Goal: Transaction & Acquisition: Purchase product/service

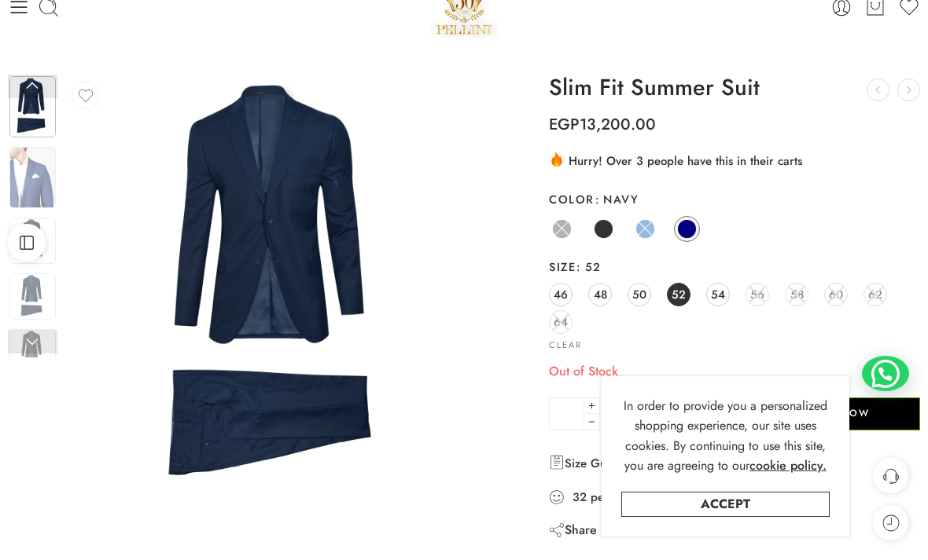
scroll to position [43, 0]
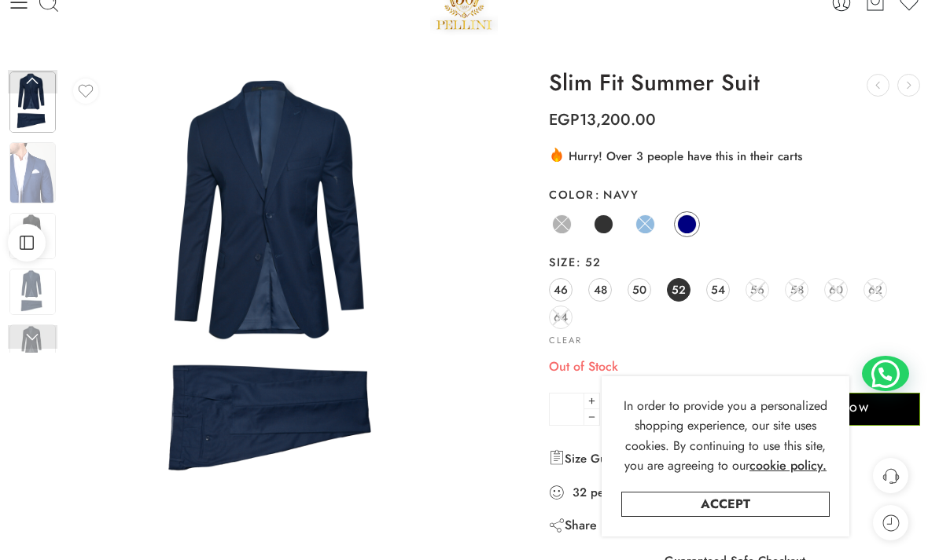
click at [35, 163] on img at bounding box center [32, 172] width 46 height 61
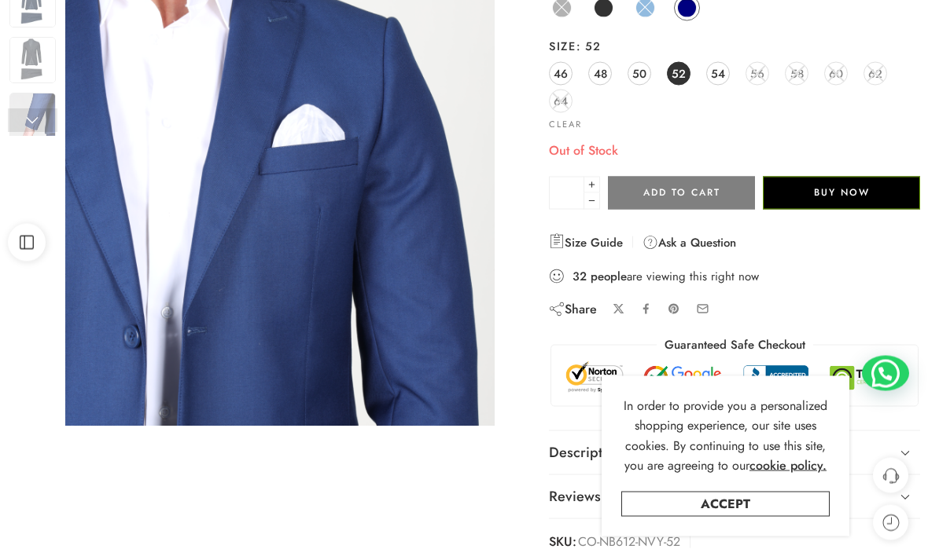
scroll to position [260, 0]
click at [35, 114] on link at bounding box center [33, 120] width 50 height 24
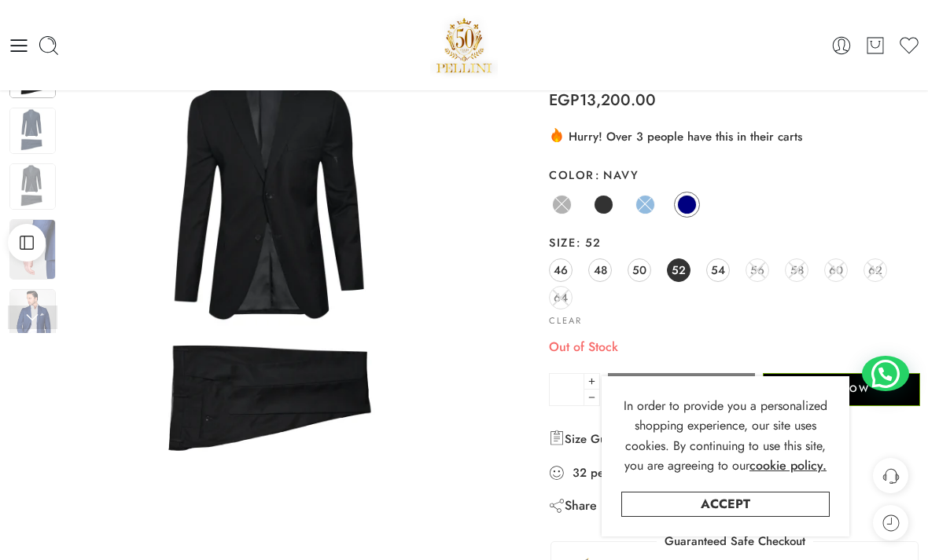
scroll to position [48, 0]
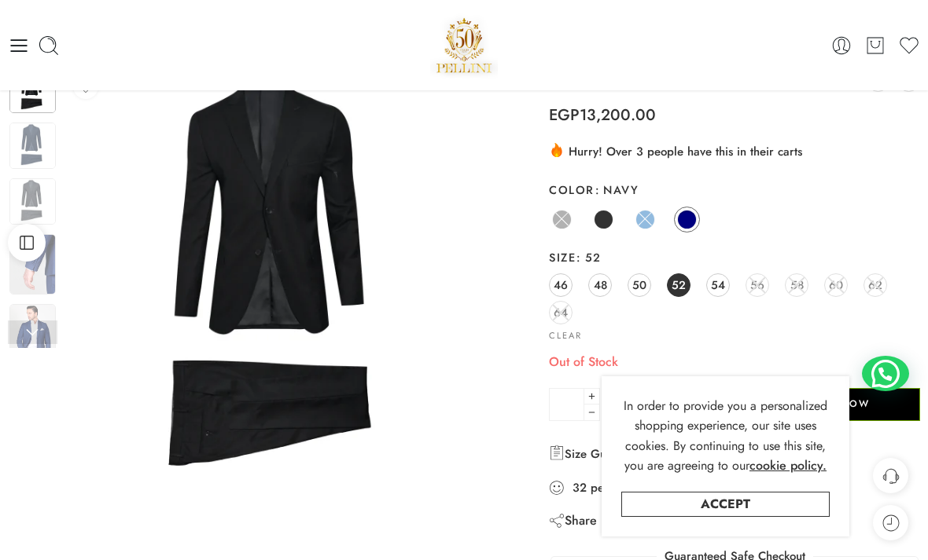
click at [35, 180] on img at bounding box center [32, 201] width 46 height 46
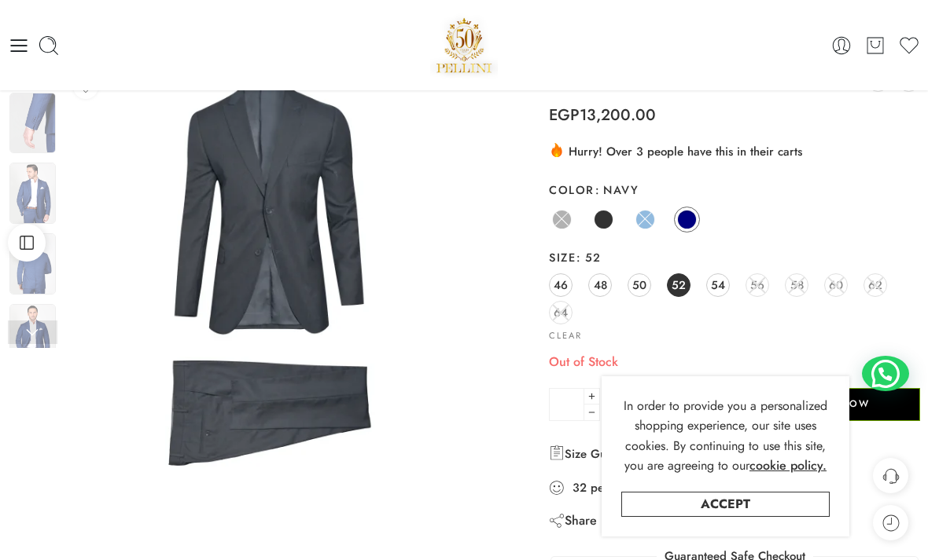
click at [374, 230] on img at bounding box center [279, 280] width 429 height 429
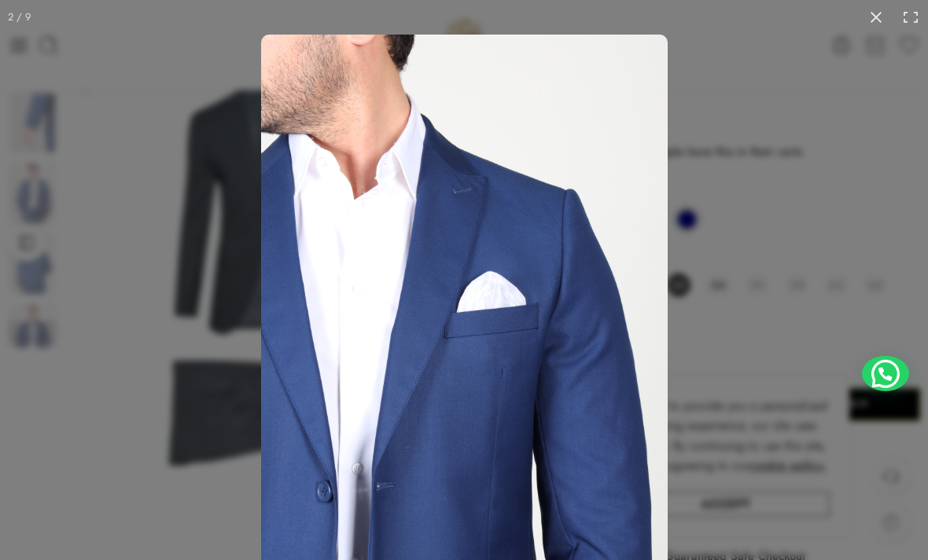
click at [872, 17] on button at bounding box center [875, 17] width 35 height 35
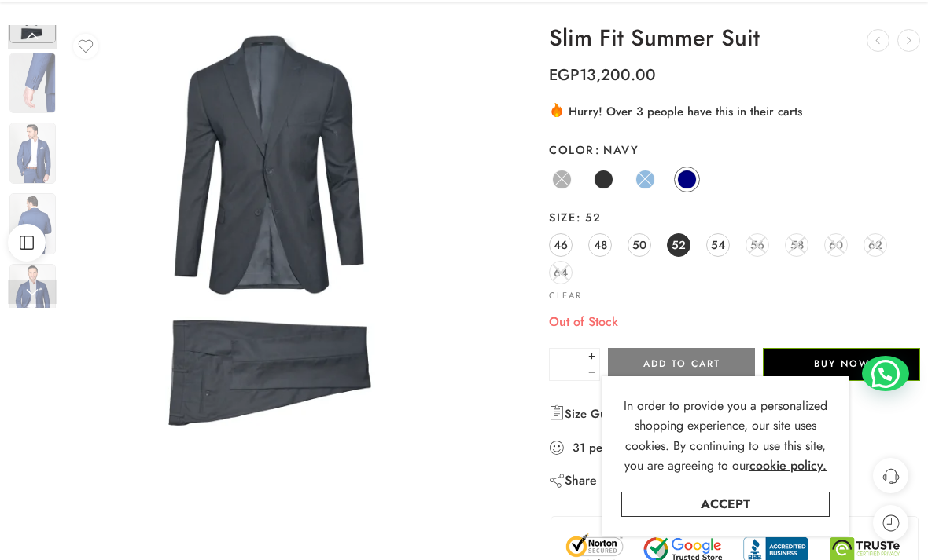
scroll to position [90, 0]
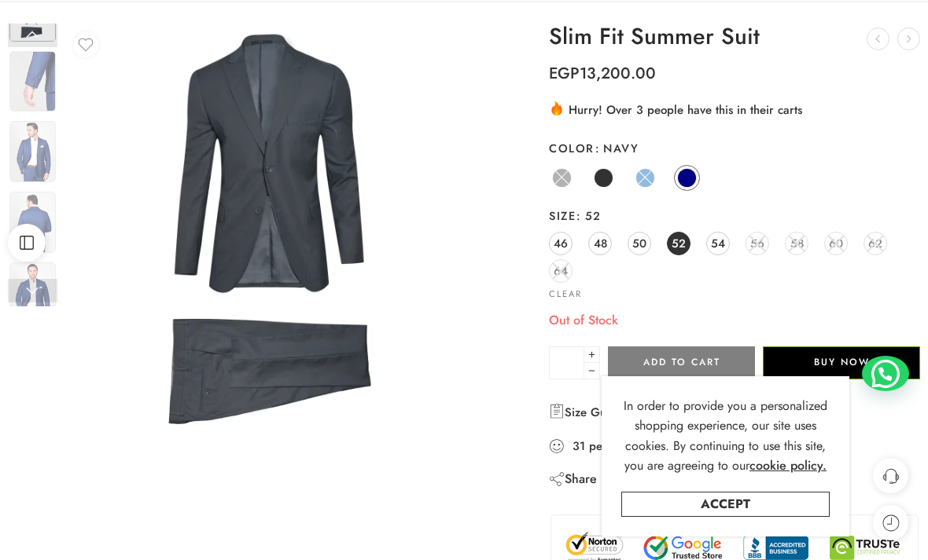
click at [645, 171] on span at bounding box center [645, 178] width 18 height 18
click at [606, 171] on span at bounding box center [603, 178] width 20 height 20
click at [566, 170] on span at bounding box center [562, 178] width 18 height 18
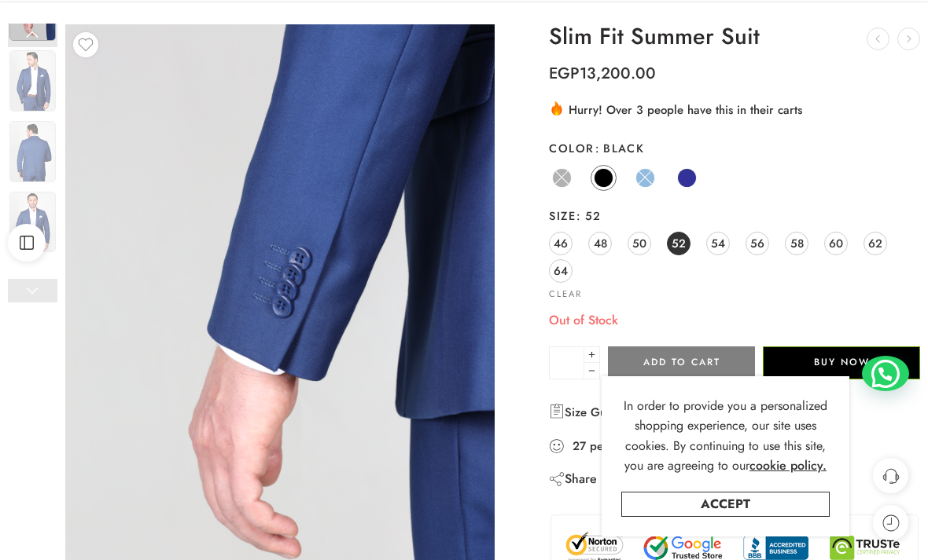
click at [607, 165] on link "Black" at bounding box center [603, 178] width 26 height 26
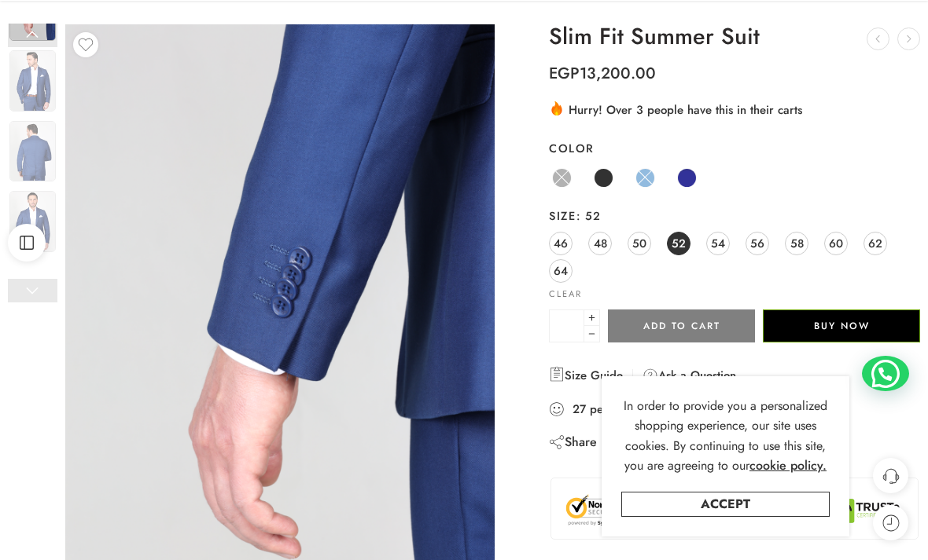
click at [684, 173] on span at bounding box center [687, 178] width 20 height 20
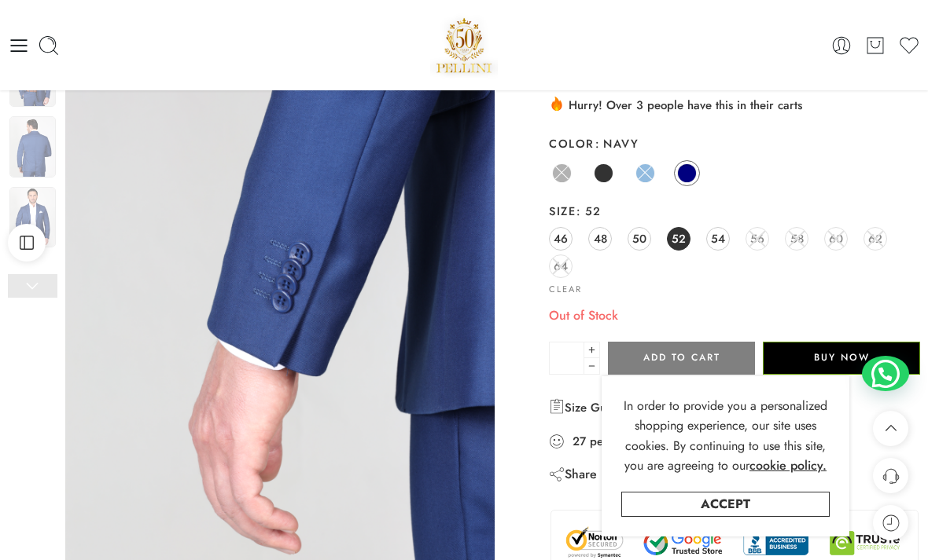
scroll to position [0, 0]
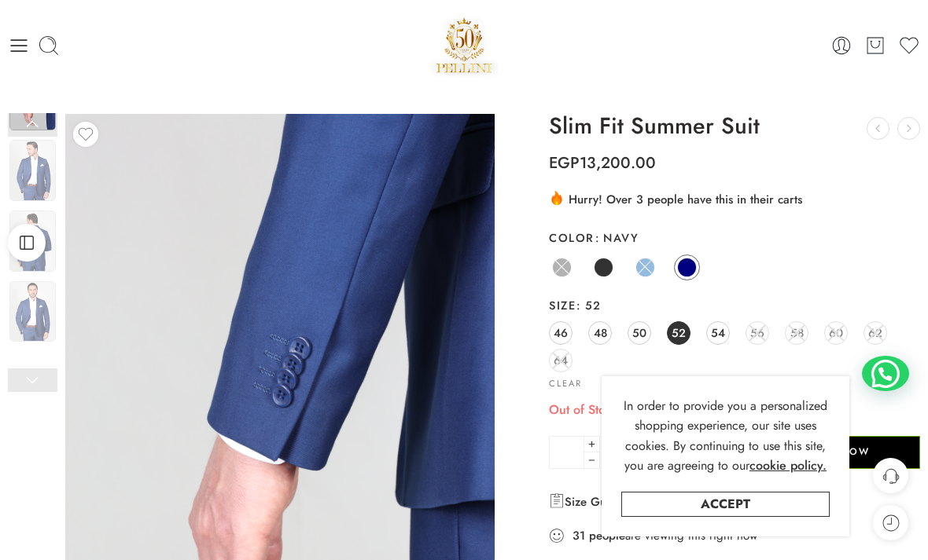
click at [18, 45] on icon at bounding box center [19, 45] width 17 height 13
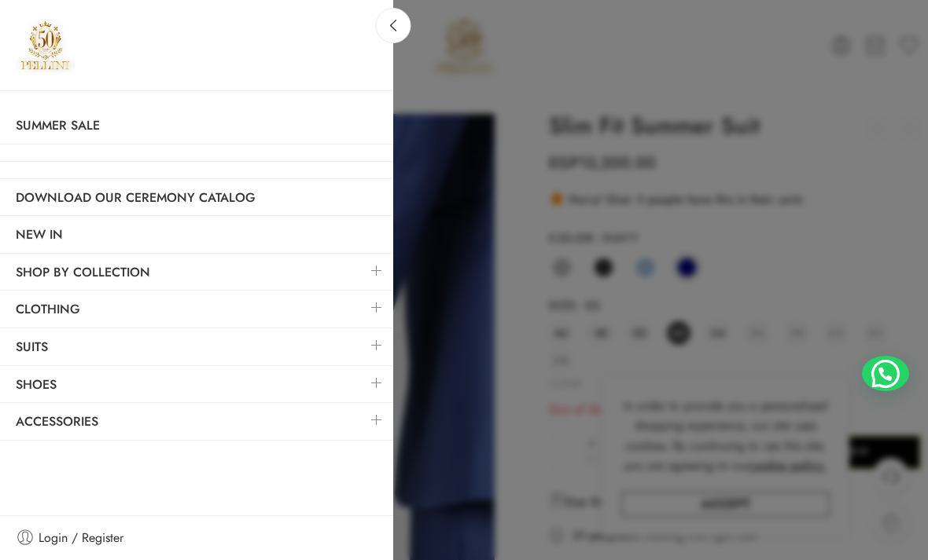
click at [384, 266] on link at bounding box center [376, 271] width 33 height 34
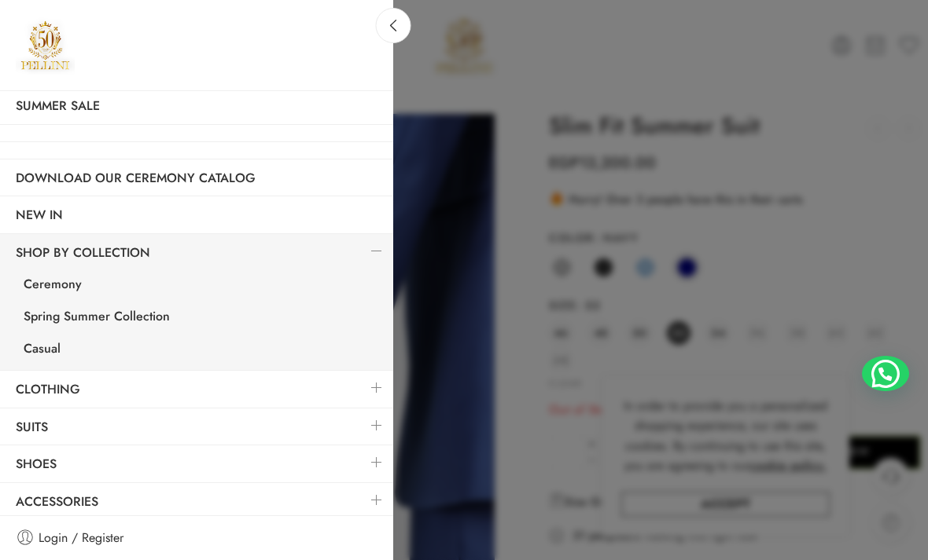
scroll to position [19, 0]
click at [46, 283] on link "Ceremony" at bounding box center [200, 287] width 385 height 32
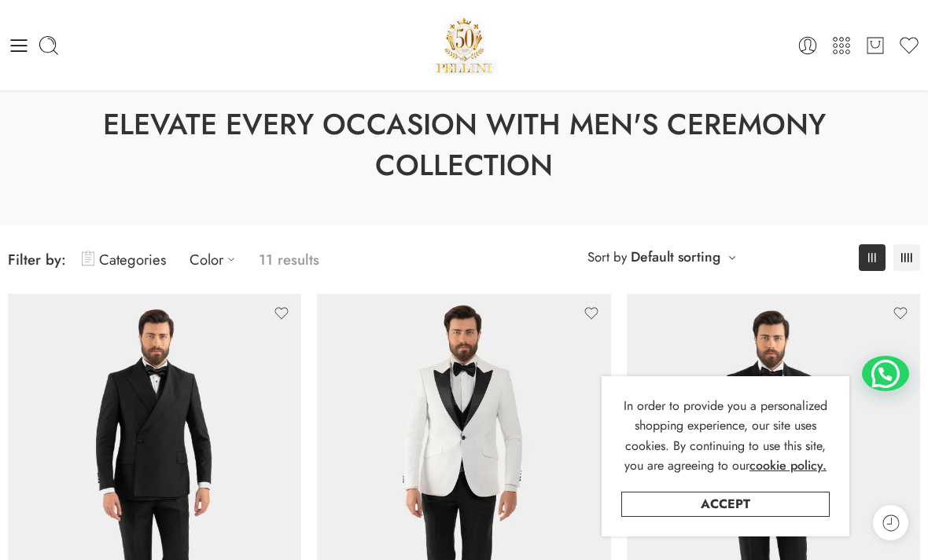
scroll to position [21, 0]
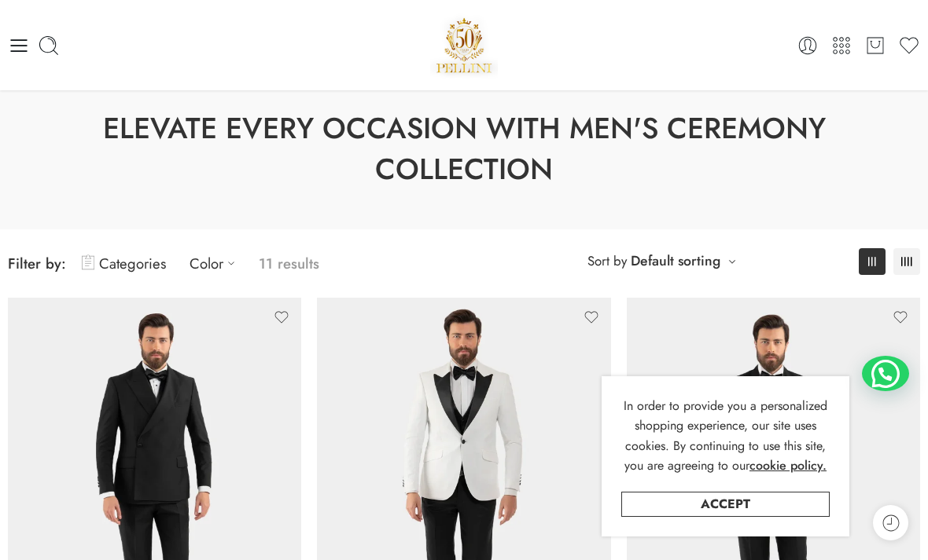
click at [24, 41] on icon at bounding box center [19, 46] width 22 height 22
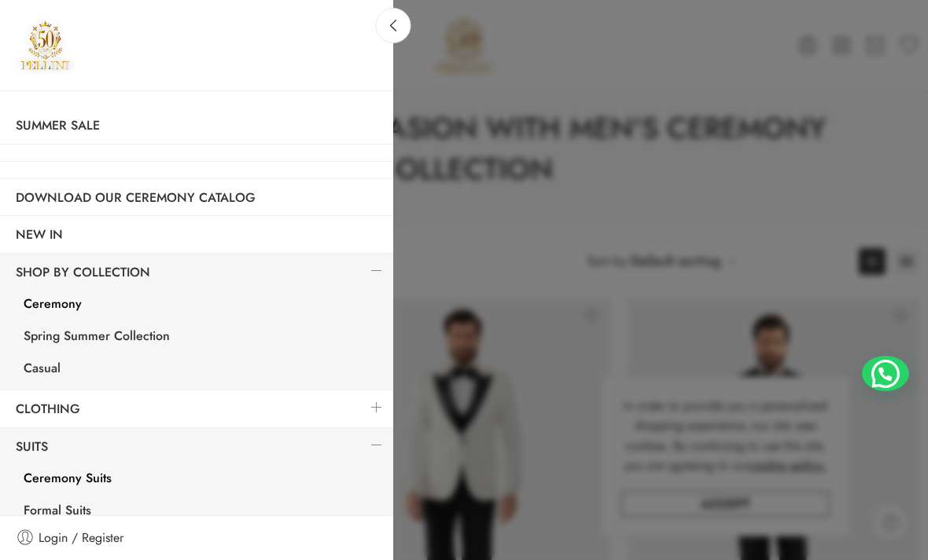
click at [50, 332] on link "Spring Summer Collection" at bounding box center [200, 338] width 385 height 32
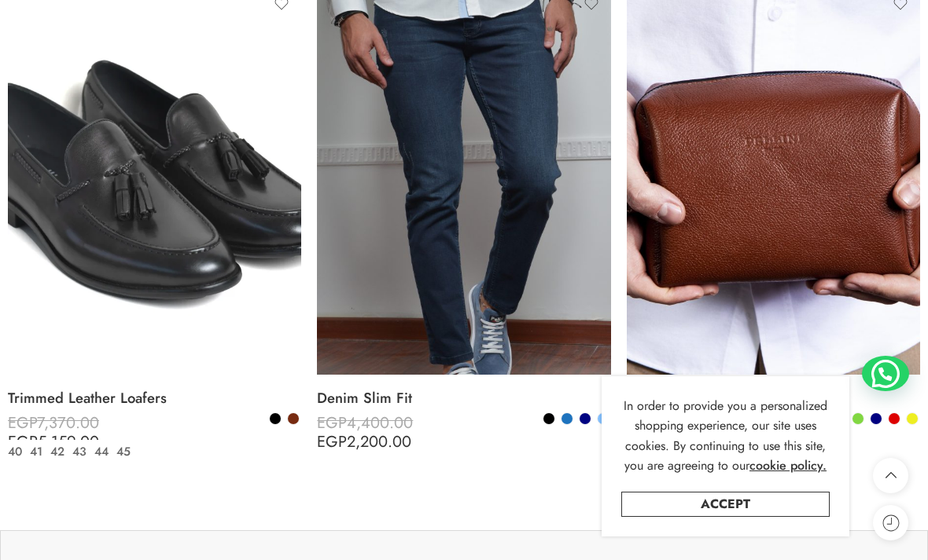
scroll to position [5771, 0]
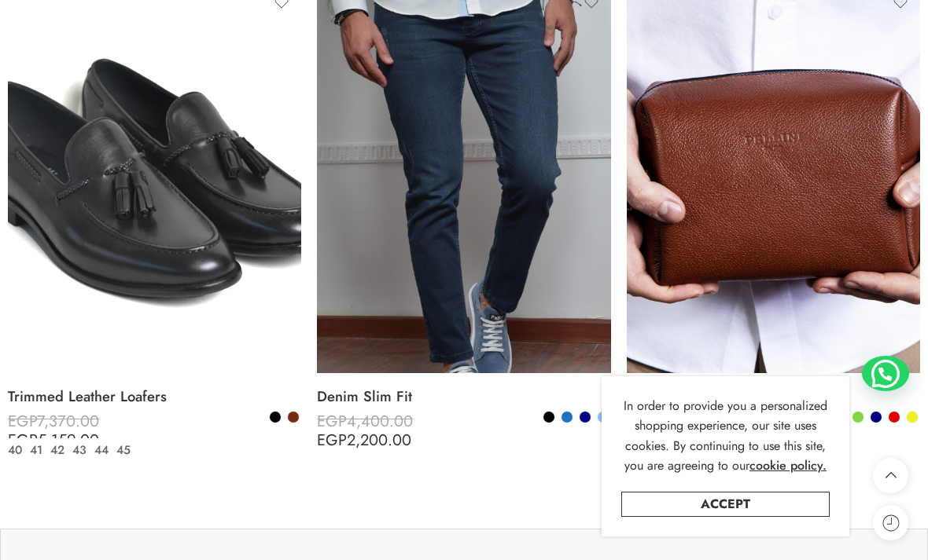
click at [67, 139] on img at bounding box center [154, 178] width 293 height 391
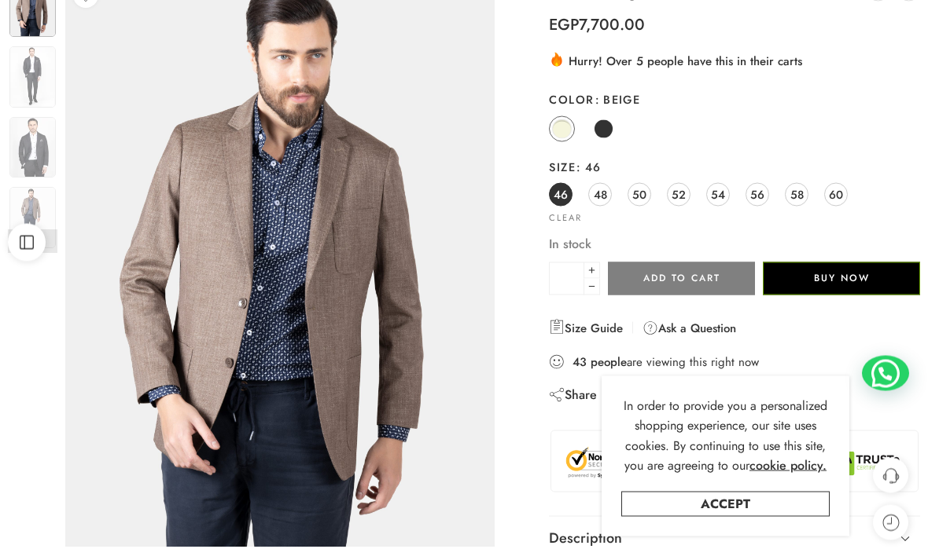
scroll to position [155, 0]
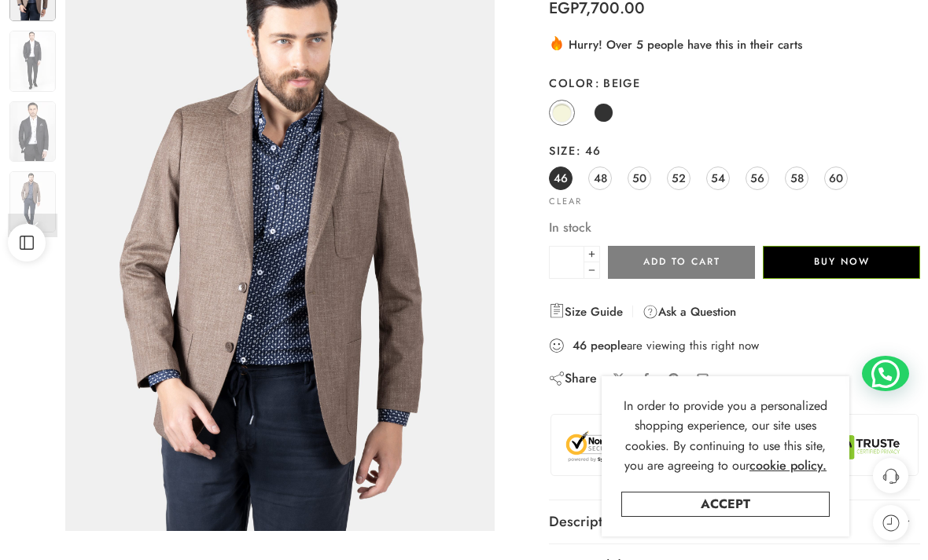
click at [30, 135] on img at bounding box center [32, 131] width 46 height 61
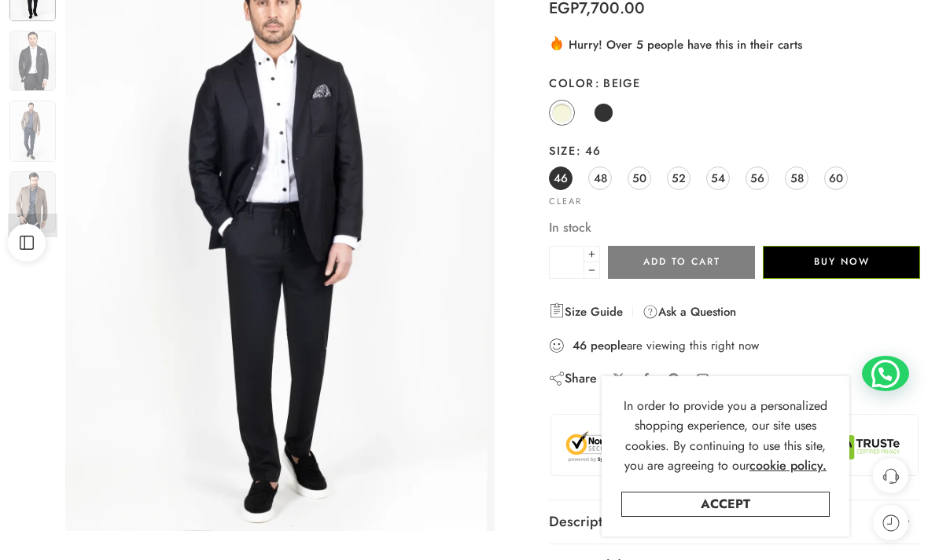
click at [608, 109] on span at bounding box center [603, 113] width 20 height 20
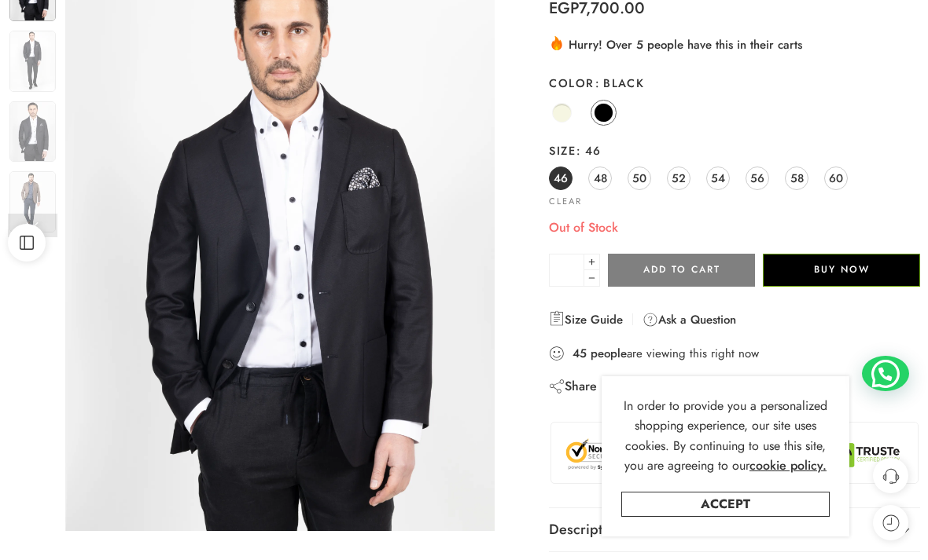
click at [32, 50] on img at bounding box center [32, 61] width 46 height 61
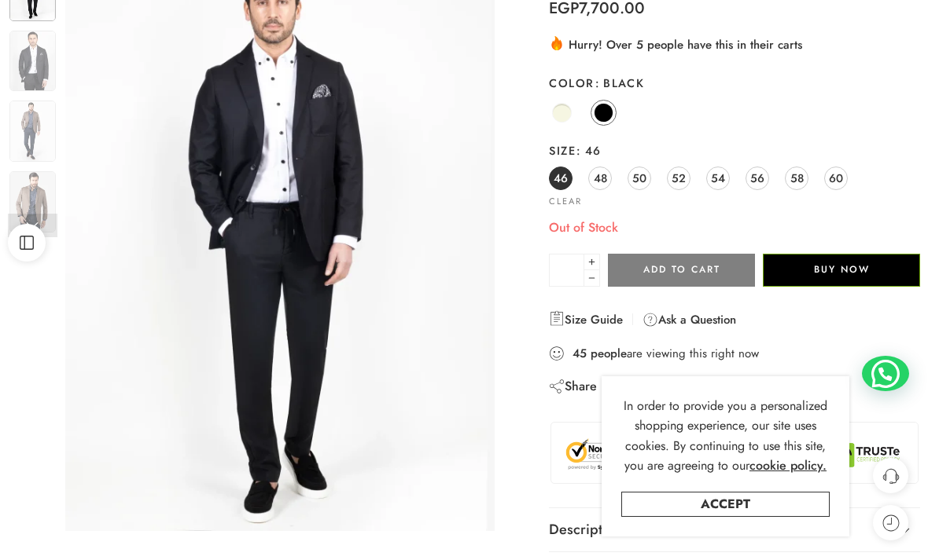
click at [33, 60] on img at bounding box center [32, 61] width 46 height 61
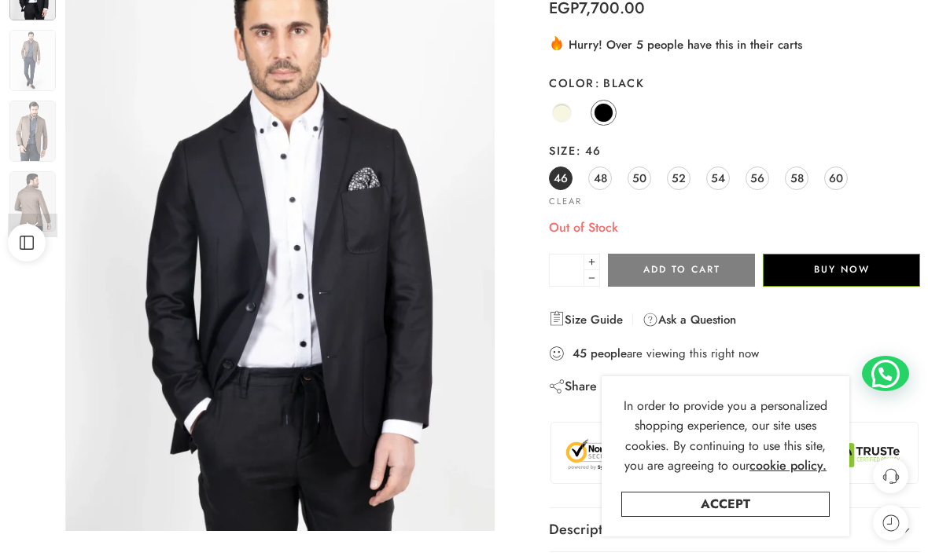
click at [35, 64] on img at bounding box center [32, 60] width 46 height 61
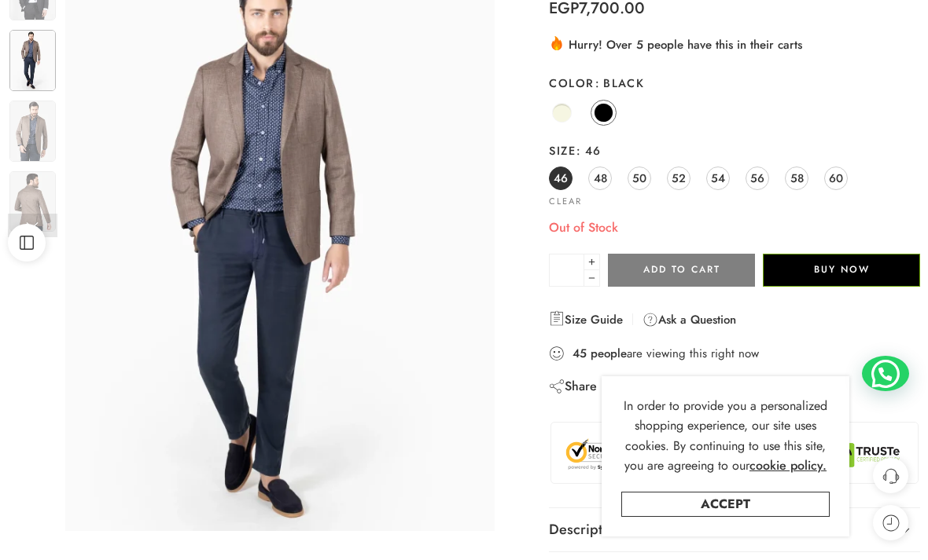
click at [42, 125] on img at bounding box center [32, 131] width 46 height 61
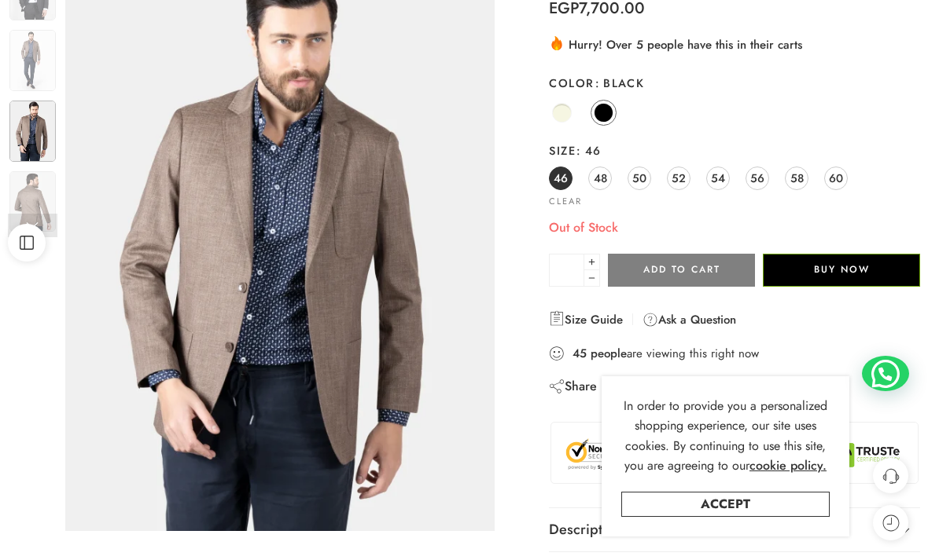
click at [35, 188] on img at bounding box center [32, 201] width 46 height 61
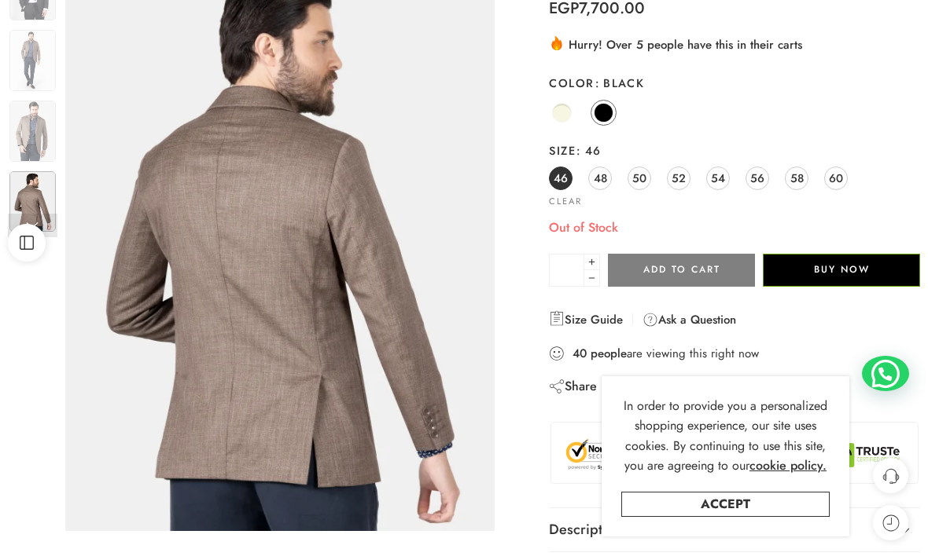
click at [35, 193] on img at bounding box center [32, 201] width 46 height 61
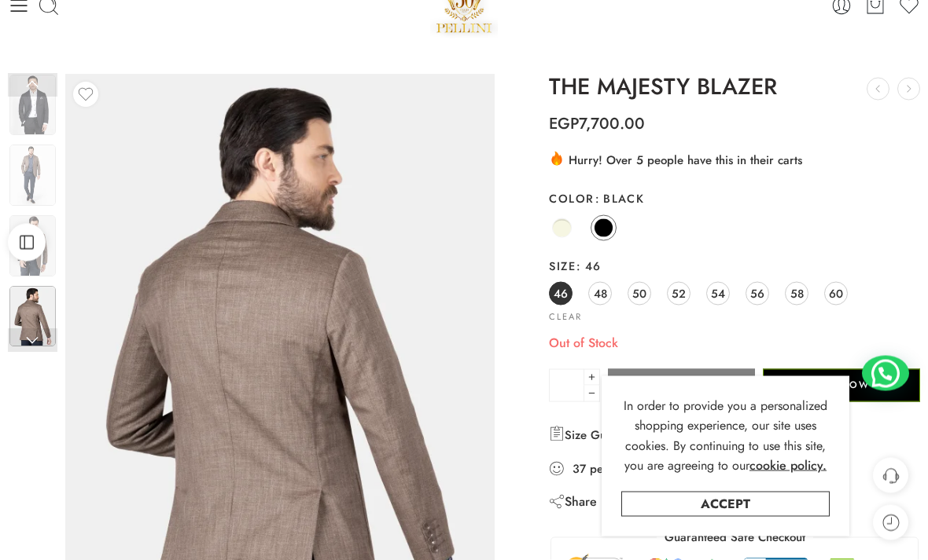
scroll to position [0, 0]
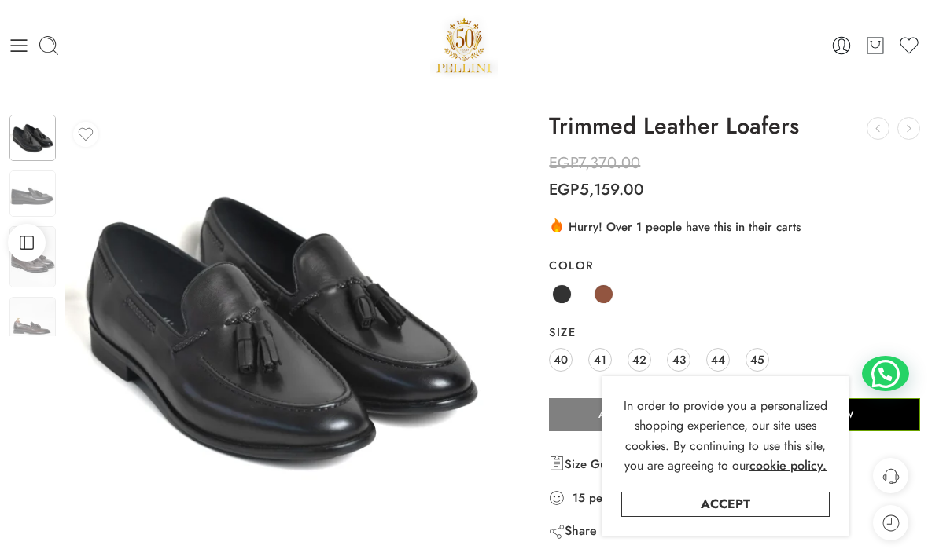
click at [31, 186] on img at bounding box center [32, 194] width 46 height 46
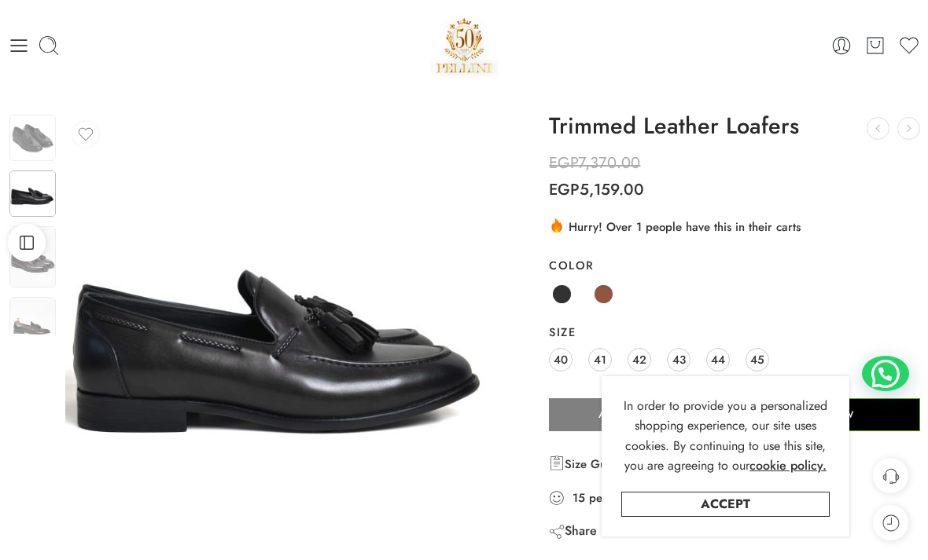
click at [48, 330] on img at bounding box center [32, 327] width 46 height 61
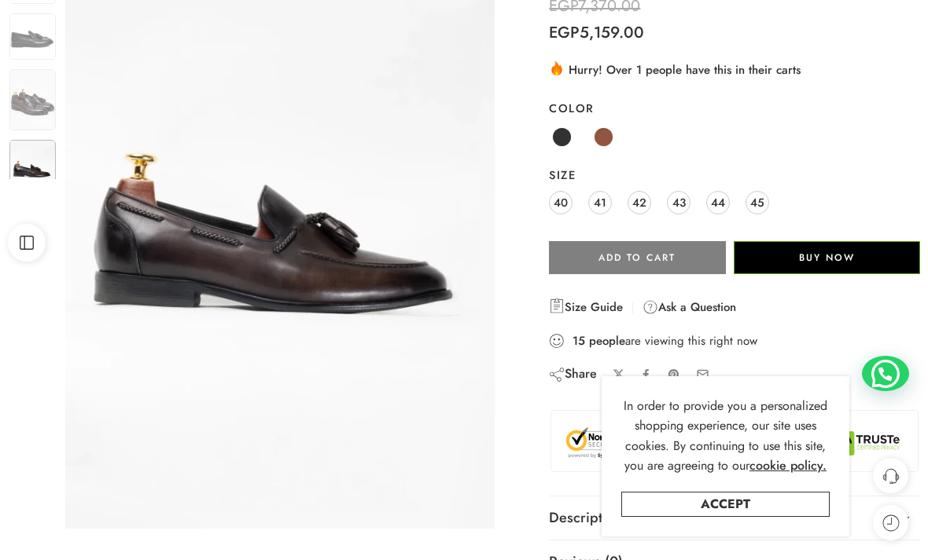
scroll to position [156, 0]
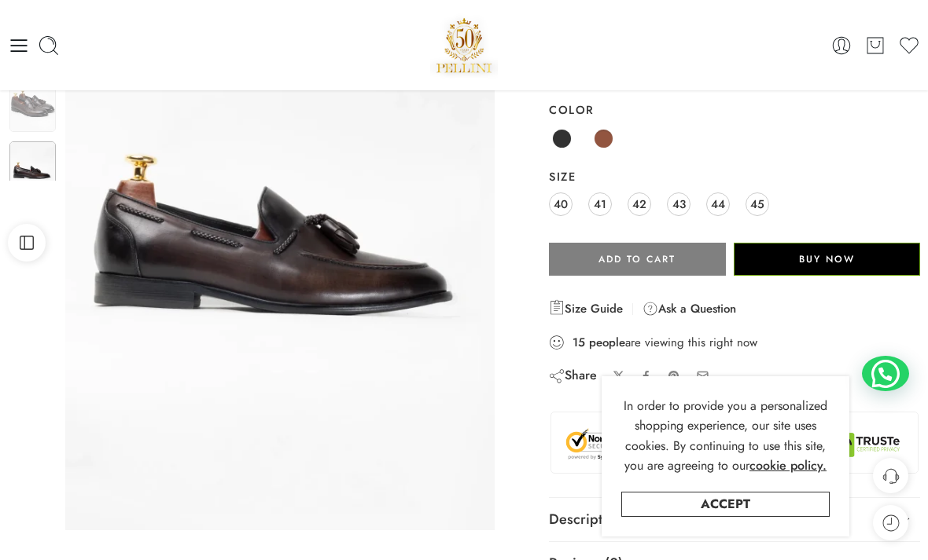
click at [25, 157] on img at bounding box center [32, 171] width 46 height 61
click at [21, 99] on img at bounding box center [32, 101] width 46 height 61
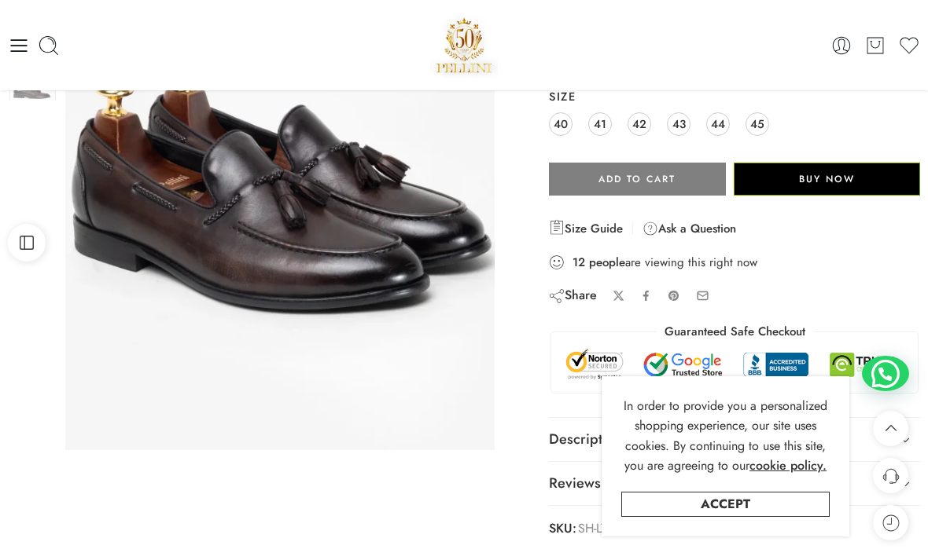
scroll to position [0, 0]
